Goal: Task Accomplishment & Management: Manage account settings

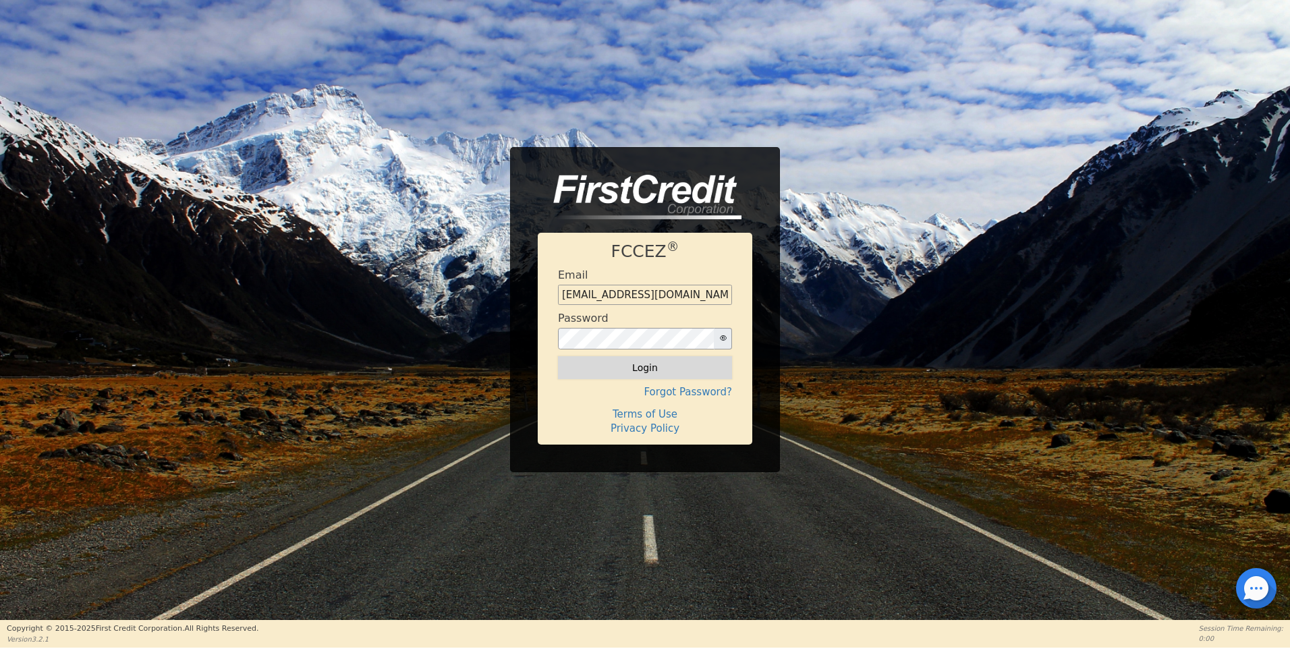
click at [645, 370] on button "Login" at bounding box center [645, 367] width 174 height 23
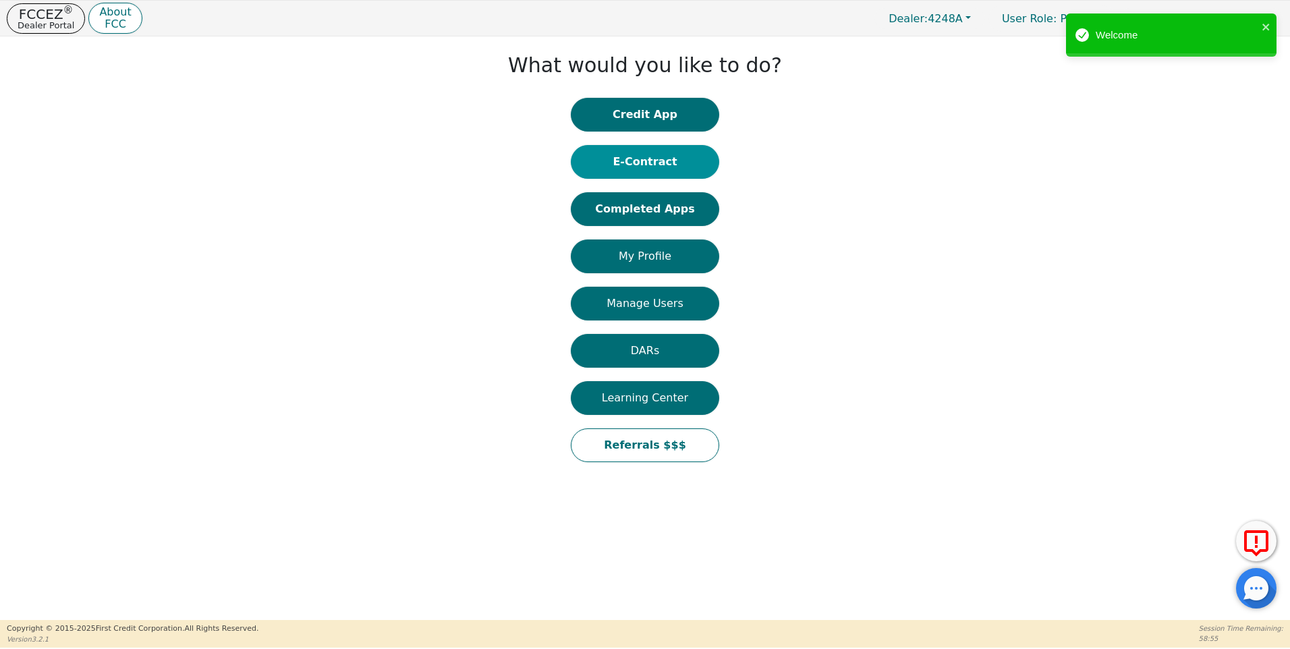
click at [662, 164] on button "E-Contract" at bounding box center [645, 162] width 148 height 34
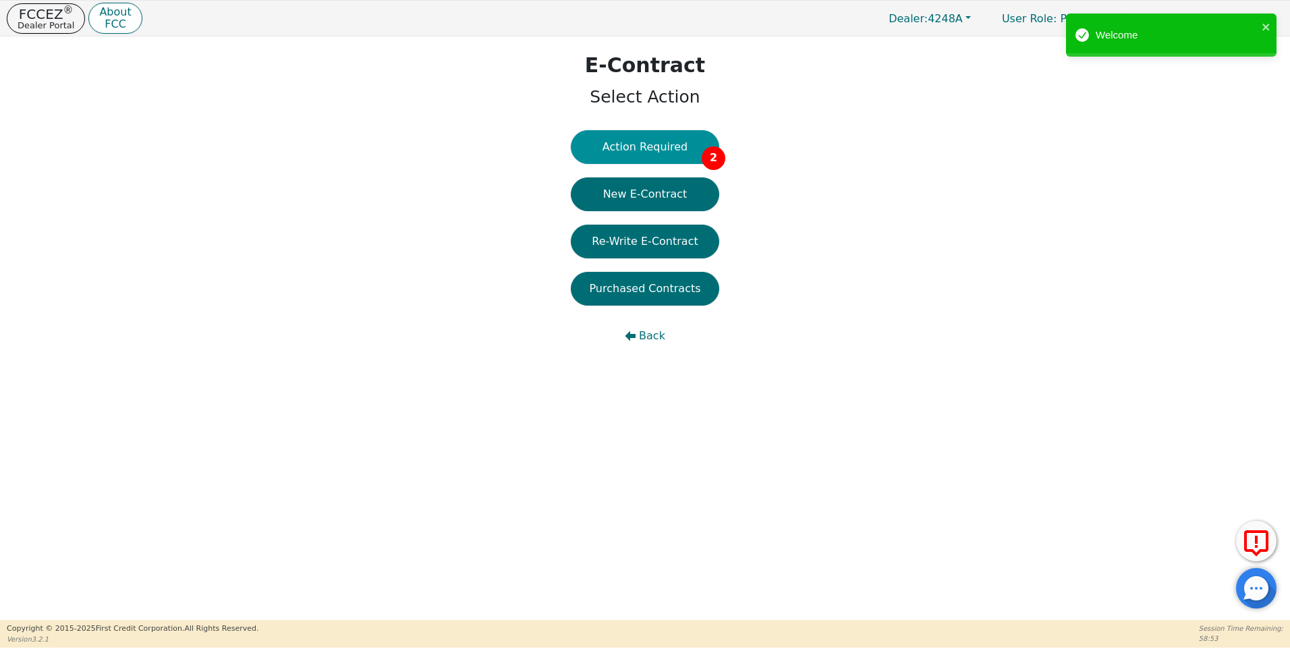
click at [666, 145] on button "Action Required 2" at bounding box center [645, 147] width 148 height 34
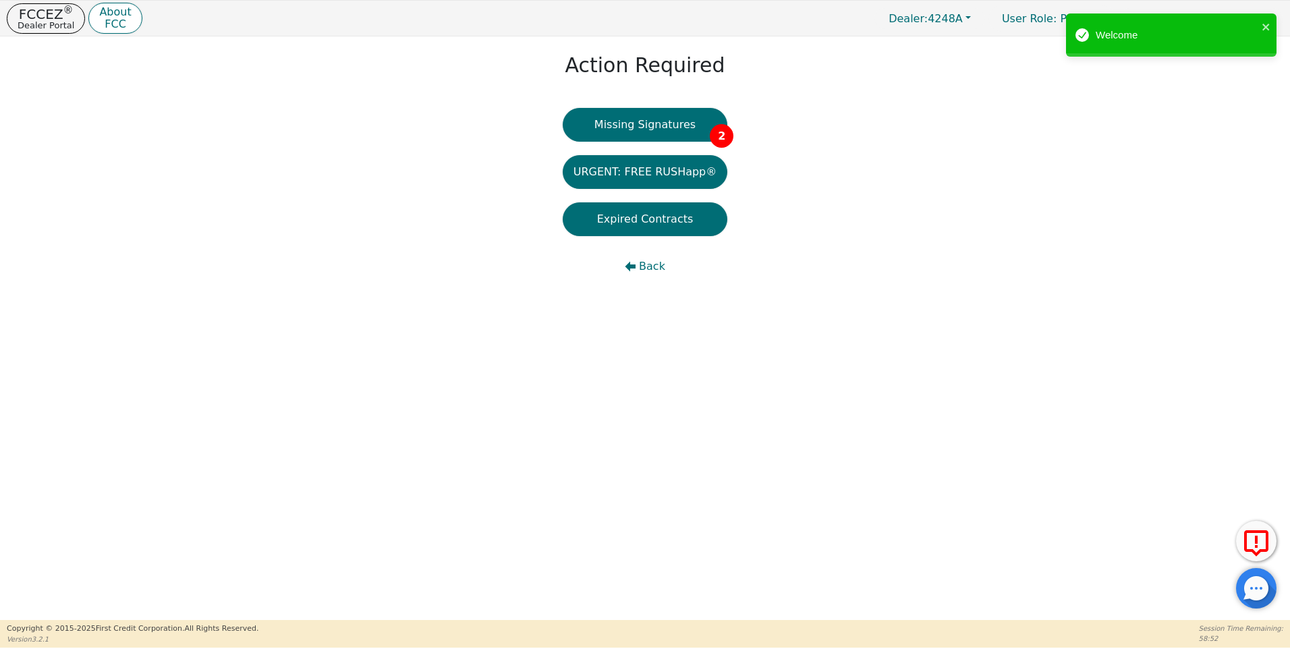
click at [666, 121] on button "Missing Signatures 2" at bounding box center [644, 125] width 165 height 34
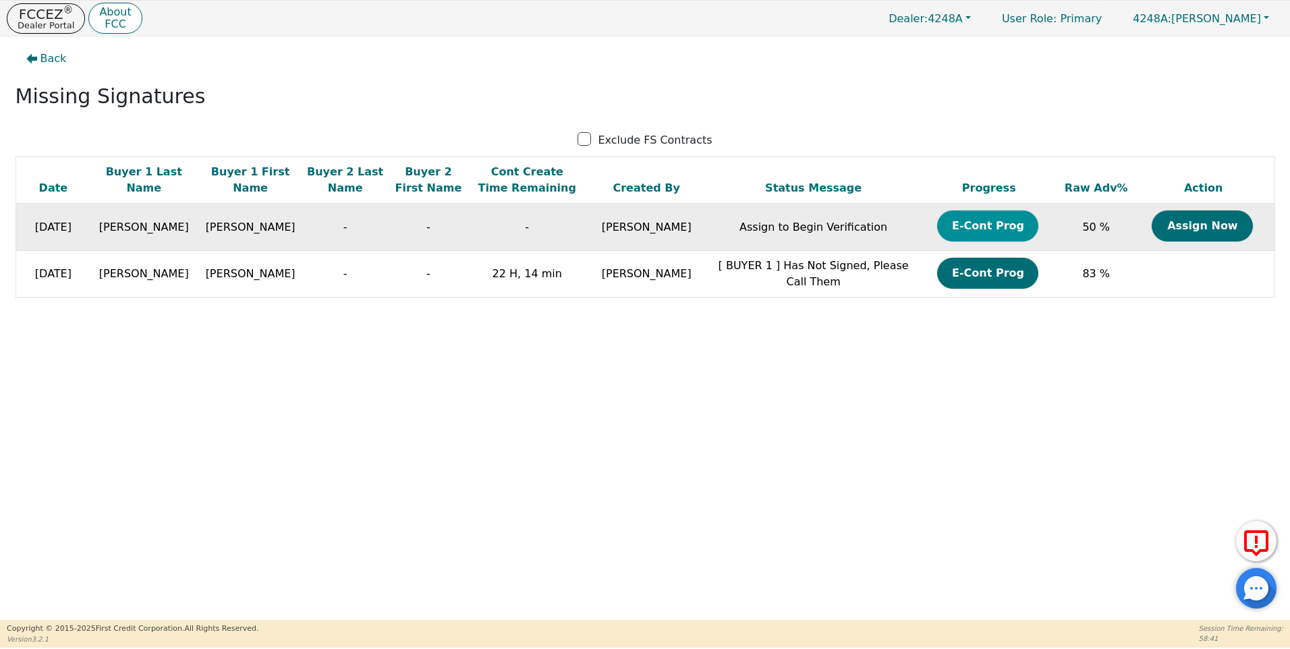
click at [998, 225] on button "E-Cont Prog" at bounding box center [987, 225] width 101 height 31
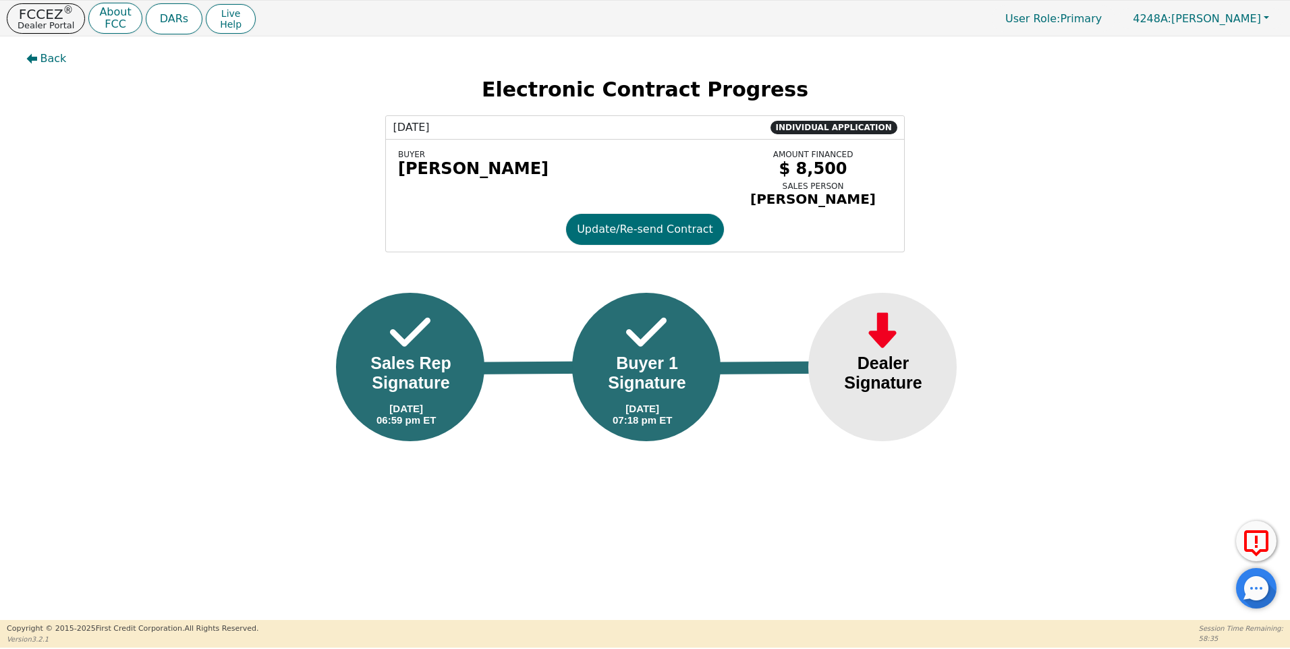
click at [867, 384] on div "Dealer Signature" at bounding box center [882, 372] width 109 height 39
click at [36, 55] on icon "button" at bounding box center [31, 58] width 11 height 11
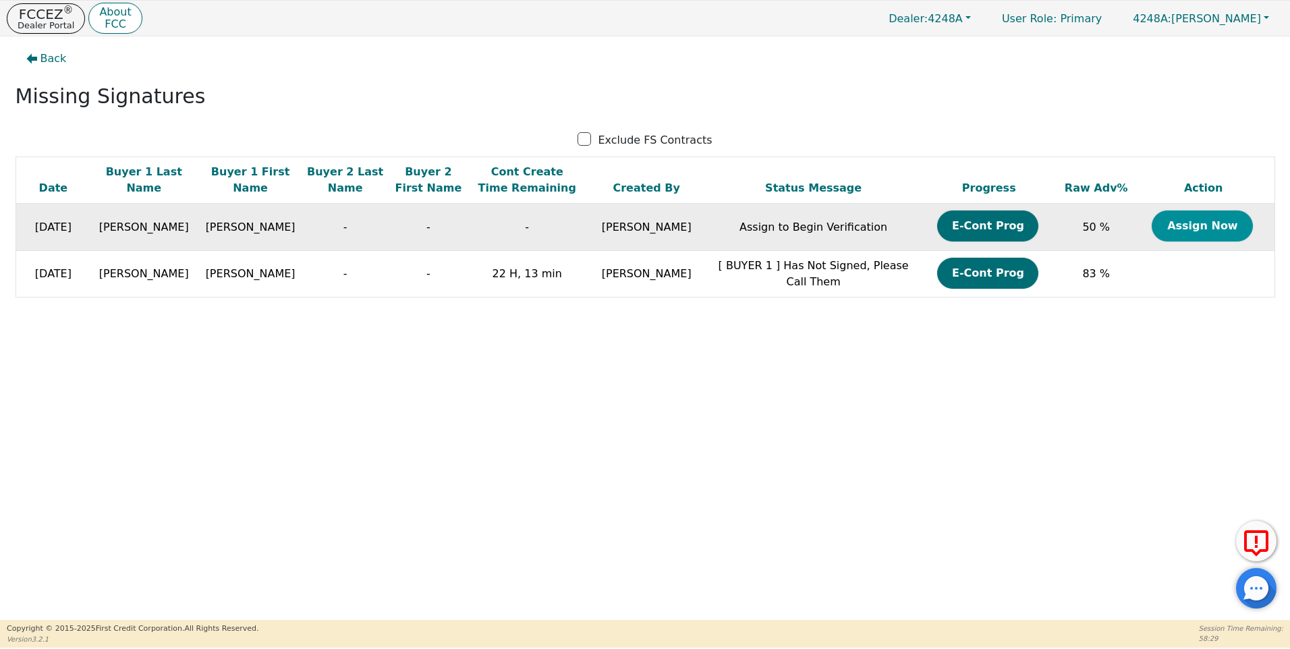
click at [1206, 223] on button "Assign Now" at bounding box center [1201, 225] width 101 height 31
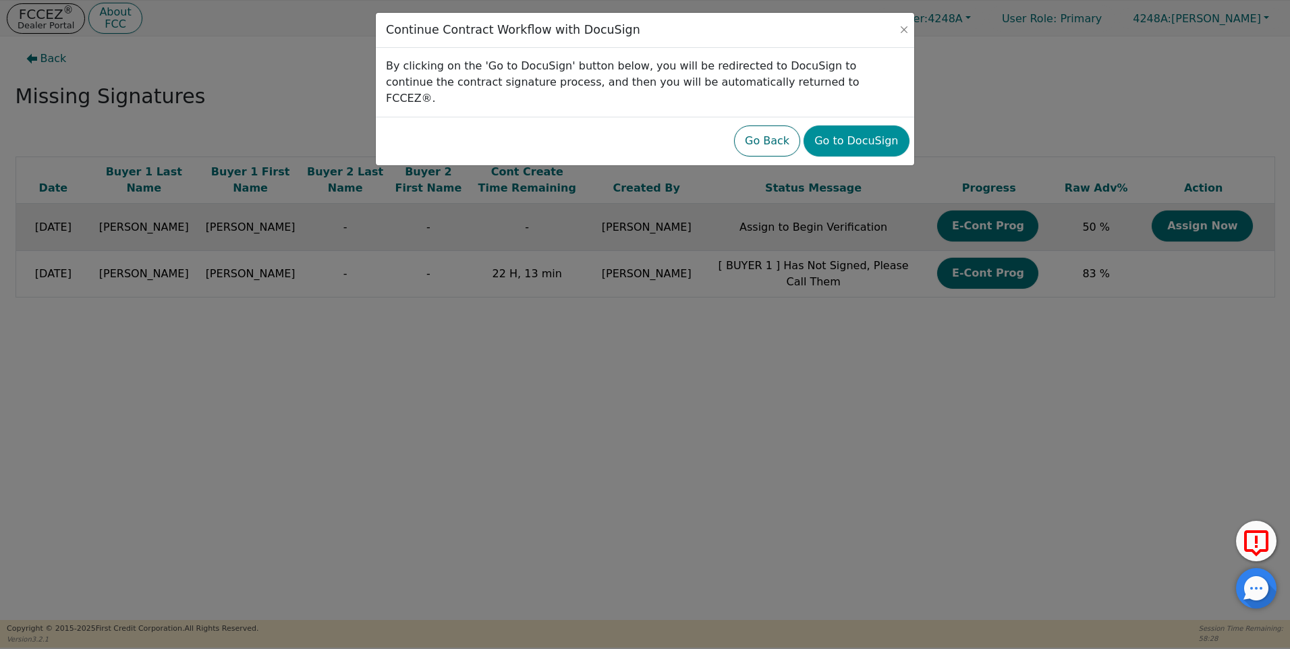
click at [892, 125] on button "Go to DocuSign" at bounding box center [855, 140] width 105 height 31
